Goal: Find specific page/section: Find specific page/section

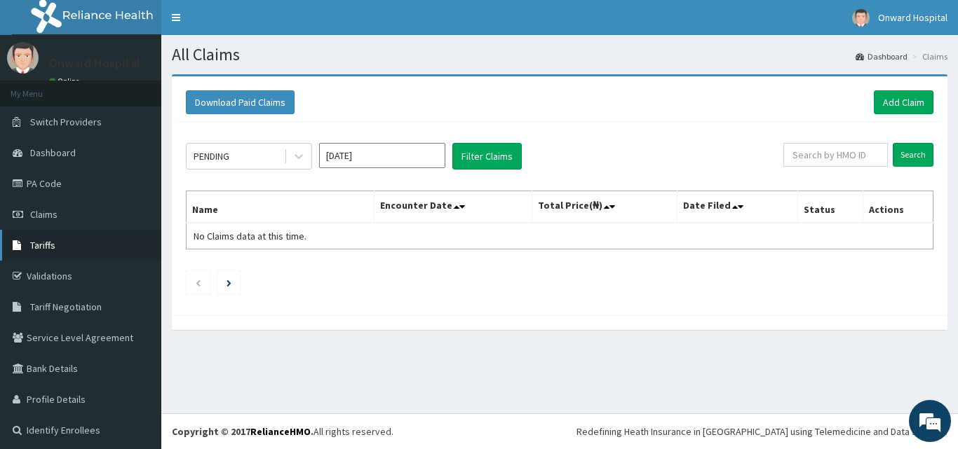
click at [42, 245] on span "Tariffs" at bounding box center [42, 245] width 25 height 13
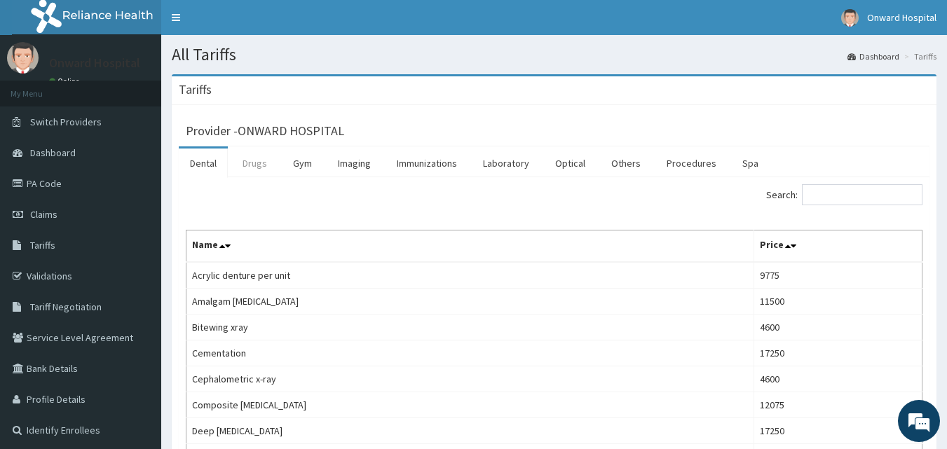
click at [252, 166] on link "Drugs" at bounding box center [254, 163] width 47 height 29
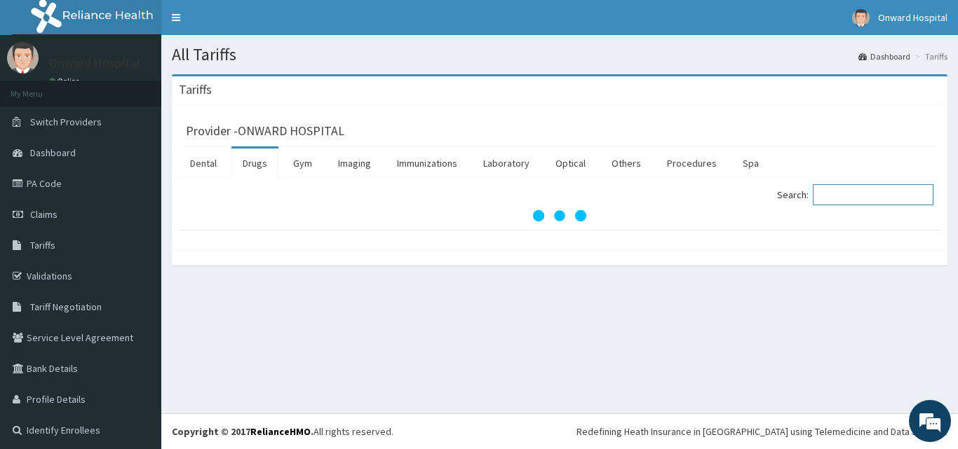
click at [842, 197] on input "Search:" at bounding box center [873, 194] width 121 height 21
type input "E"
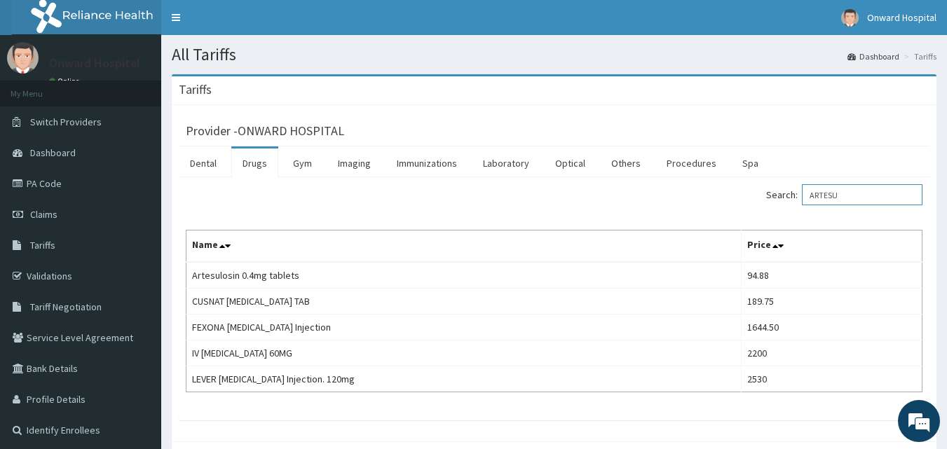
type input "ARTESU"
drag, startPoint x: 45, startPoint y: 182, endPoint x: 37, endPoint y: 181, distance: 7.8
click at [44, 182] on link "PA Code" at bounding box center [80, 183] width 161 height 31
